Goal: Obtain resource: Obtain resource

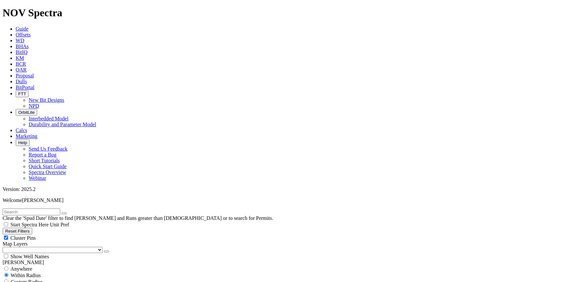
scroll to position [207, 0]
select select
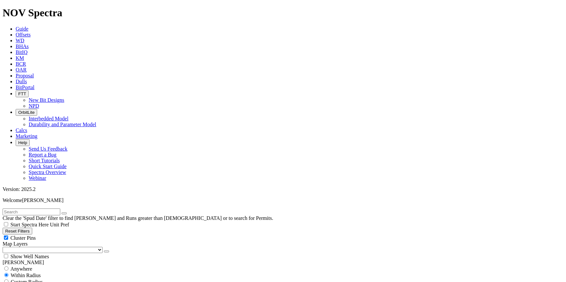
select select
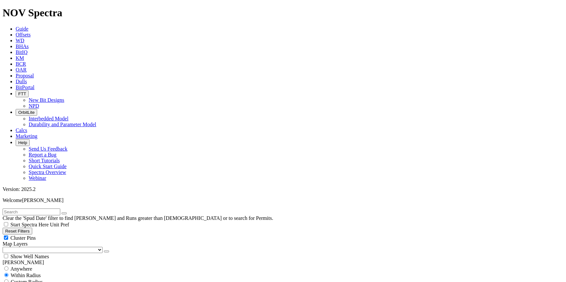
select select
click at [30, 280] on span "Custom Radius" at bounding box center [27, 283] width 32 height 6
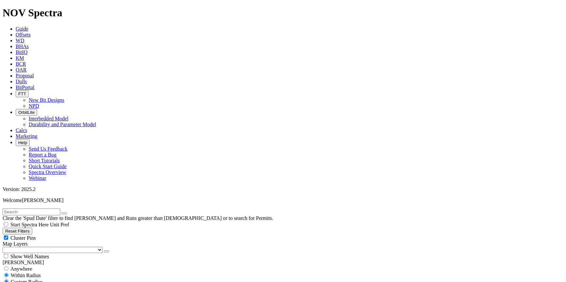
radio input "true"
radio input "false"
type input "10"
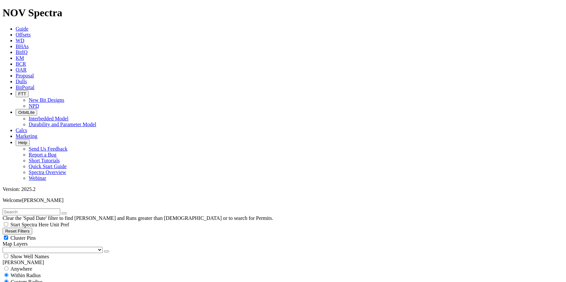
select select
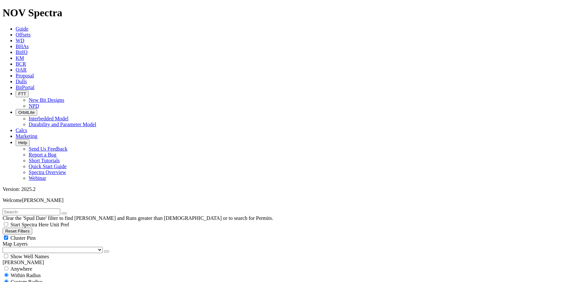
scroll to position [29, 0]
type input "[DATE]"
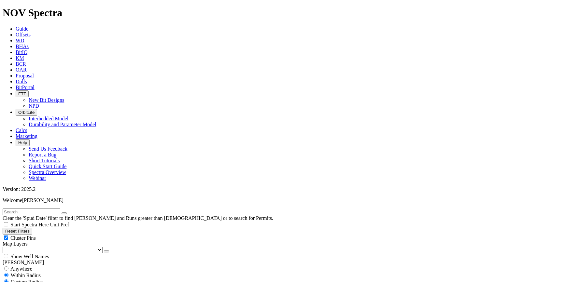
scroll to position [59, 0]
